Goal: Find contact information: Find contact information

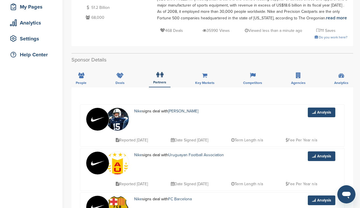
scroll to position [68, 0]
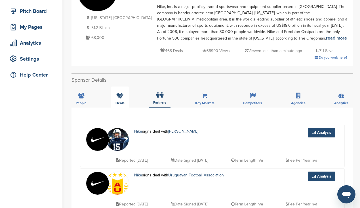
click at [121, 101] on div "Deals" at bounding box center [120, 96] width 18 height 21
click at [301, 98] on icon at bounding box center [298, 96] width 5 height 6
click at [299, 97] on icon at bounding box center [298, 95] width 5 height 6
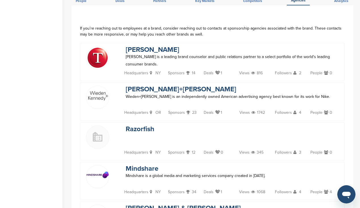
scroll to position [170, 0]
click at [130, 50] on link "[PERSON_NAME]" at bounding box center [153, 49] width 54 height 8
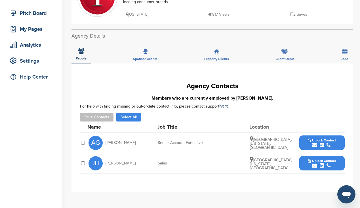
scroll to position [91, 0]
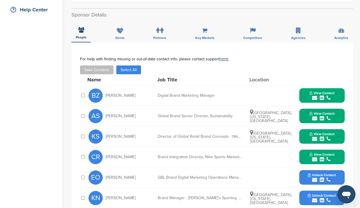
scroll to position [114, 0]
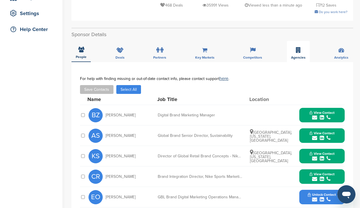
click at [300, 56] on span "Agencies" at bounding box center [298, 57] width 14 height 3
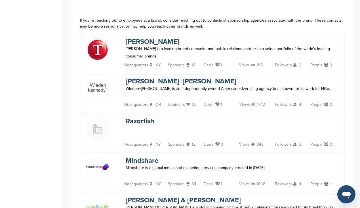
scroll to position [182, 0]
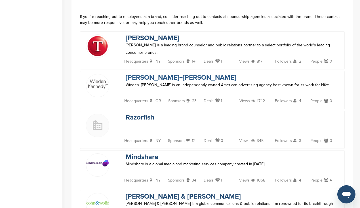
click at [168, 77] on link "[PERSON_NAME]+[PERSON_NAME]" at bounding box center [181, 77] width 111 height 8
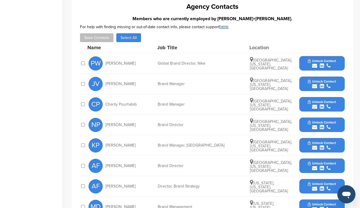
scroll to position [170, 0]
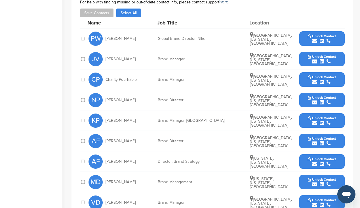
click at [308, 35] on button "Unlock Contact" at bounding box center [322, 38] width 42 height 17
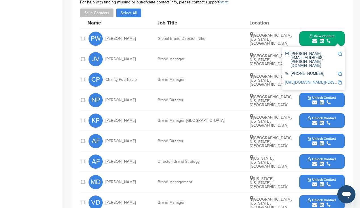
click at [341, 53] on img at bounding box center [340, 54] width 4 height 4
click at [325, 17] on div "Save Contacts Select All" at bounding box center [212, 13] width 265 height 9
click at [350, 16] on div "**********" at bounding box center [213, 105] width 282 height 292
click at [279, 13] on div "Save Contacts Select All" at bounding box center [212, 13] width 265 height 9
drag, startPoint x: 131, startPoint y: 60, endPoint x: 106, endPoint y: 60, distance: 24.1
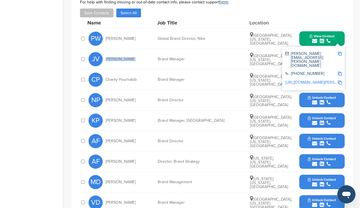
click at [106, 60] on div "JV Jon Vaughan" at bounding box center [120, 59] width 62 height 14
copy span "Jon Vaughan"
click at [59, 60] on div "Home Search My CRM Pitch Board My Pages Analytics Settings Help Center" at bounding box center [31, 70] width 62 height 442
click at [308, 16] on div "Save Contacts Select All" at bounding box center [212, 13] width 265 height 9
click at [236, 54] on div "JV Jon Vaughan Brand Manager Portland, Oregon, United States Unlock Contact" at bounding box center [217, 59] width 256 height 20
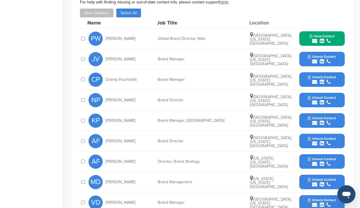
click at [310, 57] on span "Unlock Contact" at bounding box center [322, 57] width 28 height 4
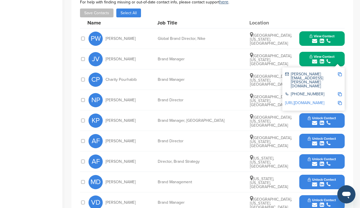
drag, startPoint x: 227, startPoint y: 78, endPoint x: 223, endPoint y: 79, distance: 4.9
click at [223, 79] on div "Brand Manager" at bounding box center [200, 80] width 85 height 4
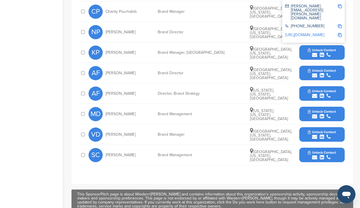
scroll to position [239, 0]
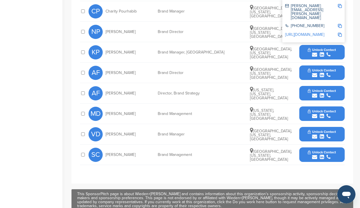
drag, startPoint x: 133, startPoint y: 94, endPoint x: 107, endPoint y: 93, distance: 26.2
click at [107, 93] on div "AF Andrew Fisher" at bounding box center [120, 93] width 62 height 14
copy span "Andrew Fisher"
click at [139, 89] on div "AF Andrew Fisher" at bounding box center [120, 93] width 62 height 14
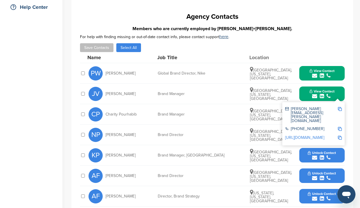
scroll to position [114, 0]
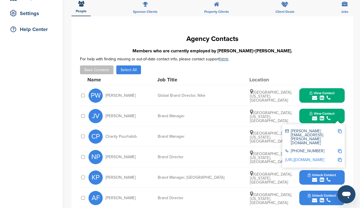
click at [159, 37] on h1 "Agency Contacts" at bounding box center [212, 39] width 265 height 10
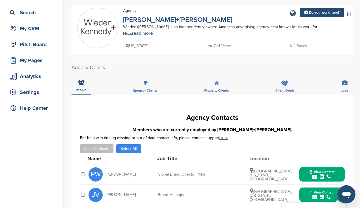
scroll to position [34, 0]
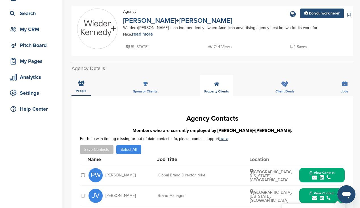
click at [221, 86] on div "Property Clients" at bounding box center [216, 85] width 33 height 21
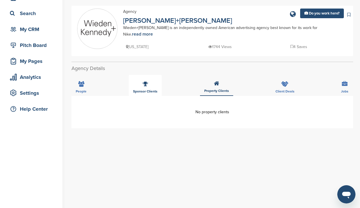
click at [147, 82] on icon at bounding box center [145, 84] width 5 height 6
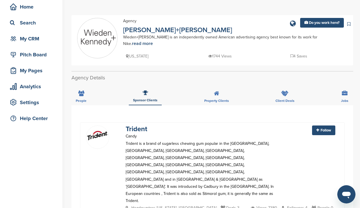
scroll to position [23, 0]
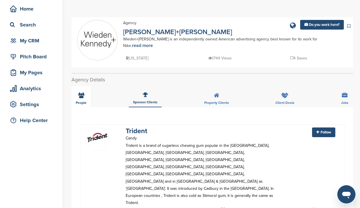
click at [82, 95] on icon at bounding box center [81, 95] width 6 height 6
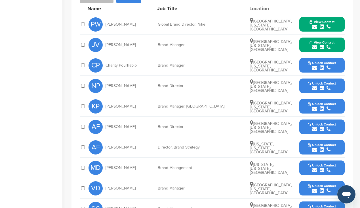
scroll to position [193, 0]
